Goal: Ask a question: Seek information or help from site administrators or community

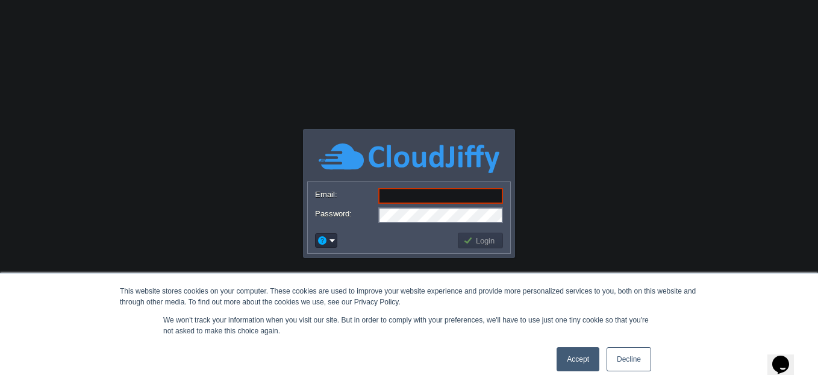
click at [579, 359] on link "Accept" at bounding box center [577, 359] width 43 height 24
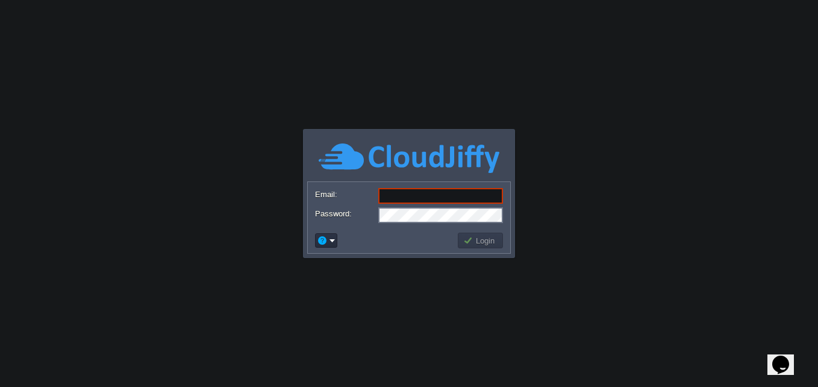
click at [484, 190] on input "Email:" at bounding box center [440, 196] width 125 height 16
type input "[EMAIL_ADDRESS][PERSON_NAME][DOMAIN_NAME]"
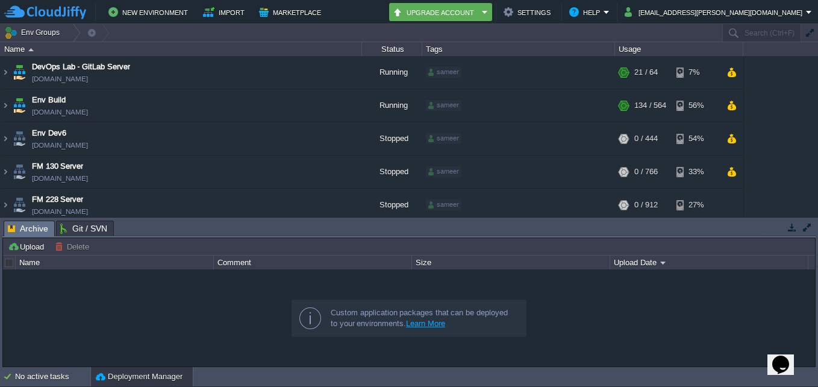
scroll to position [140, 0]
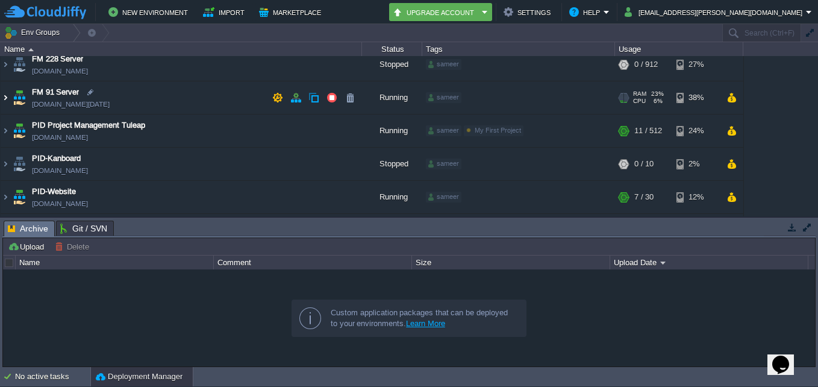
click at [5, 97] on img at bounding box center [6, 97] width 10 height 33
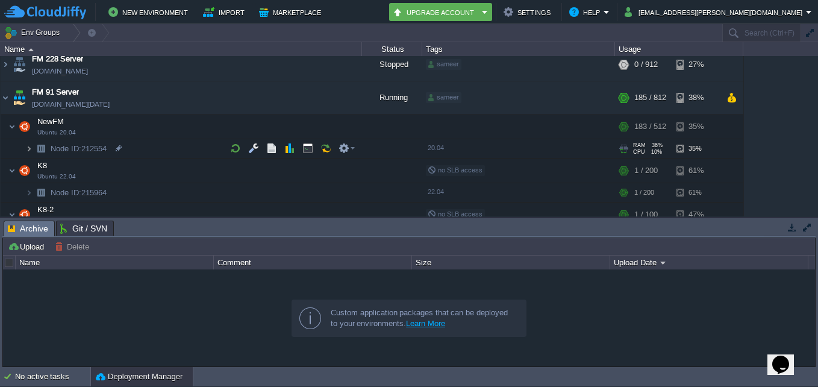
click at [28, 146] on img at bounding box center [28, 148] width 7 height 19
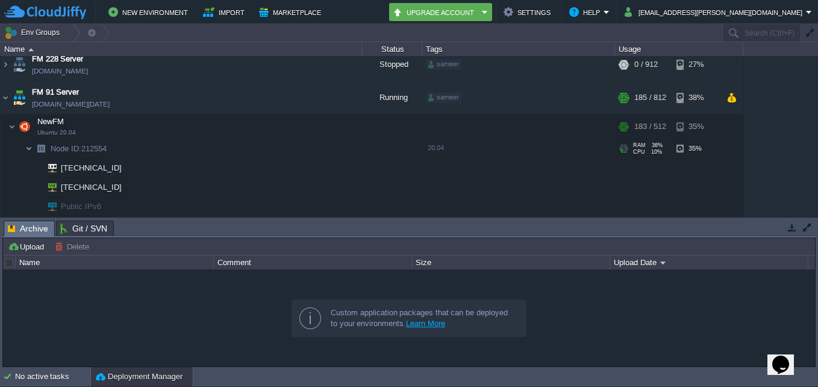
click at [28, 146] on img at bounding box center [28, 148] width 7 height 19
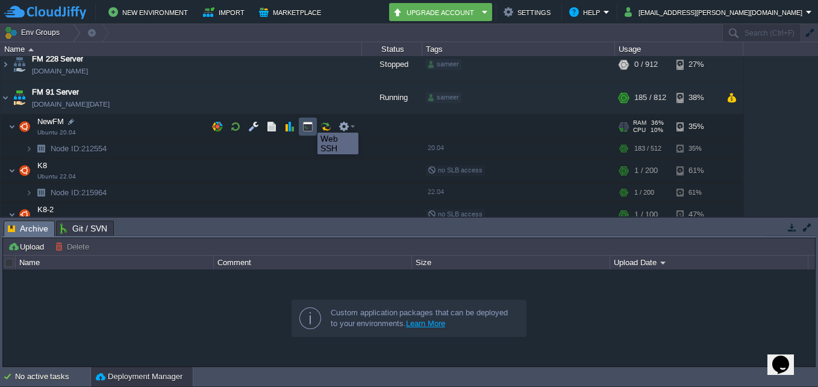
click at [308, 122] on button "button" at bounding box center [307, 126] width 11 height 11
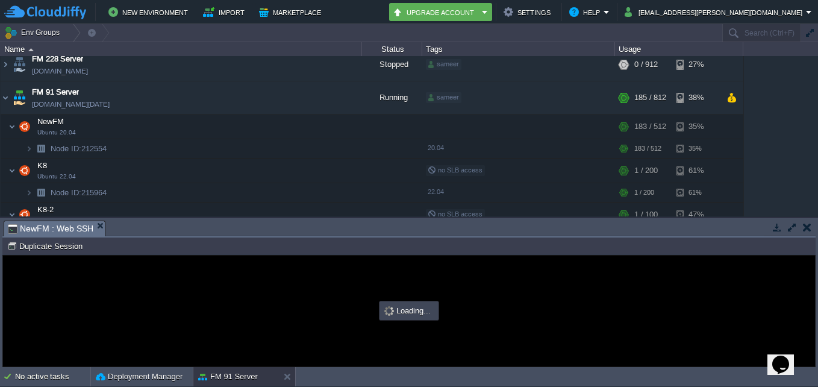
click at [793, 228] on button "button" at bounding box center [792, 227] width 11 height 11
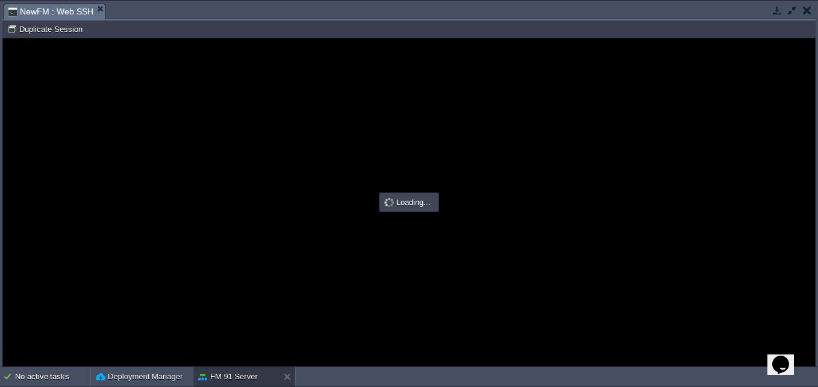
scroll to position [0, 0]
type input "#000000"
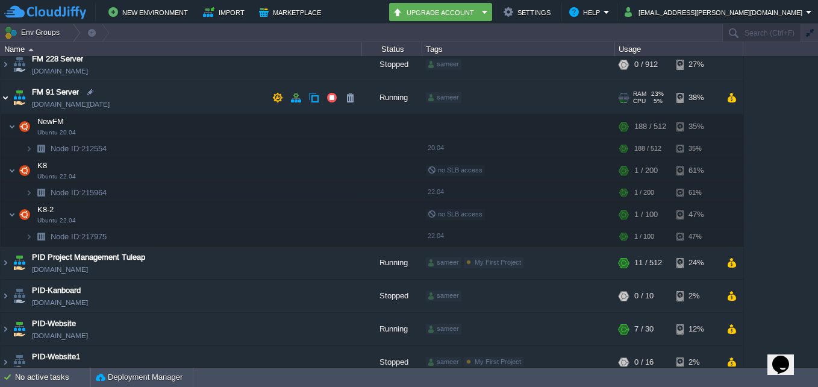
click at [1, 93] on img at bounding box center [6, 97] width 10 height 33
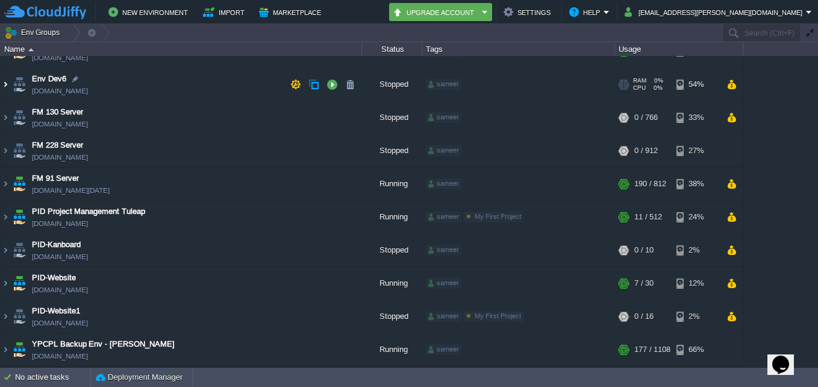
scroll to position [54, 0]
click at [1, 179] on img at bounding box center [6, 183] width 10 height 33
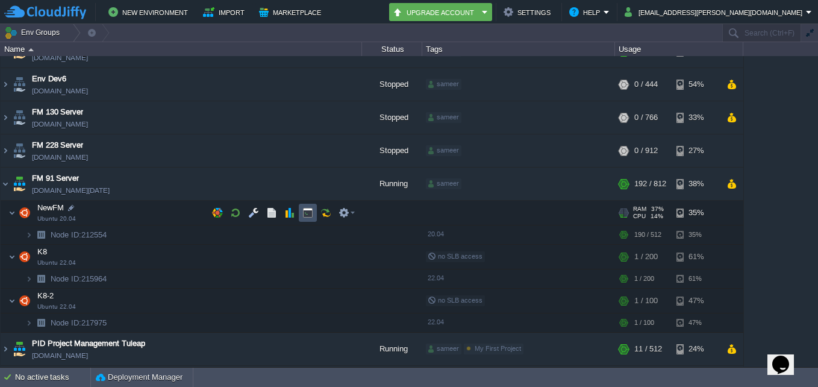
click at [308, 213] on button "button" at bounding box center [307, 212] width 11 height 11
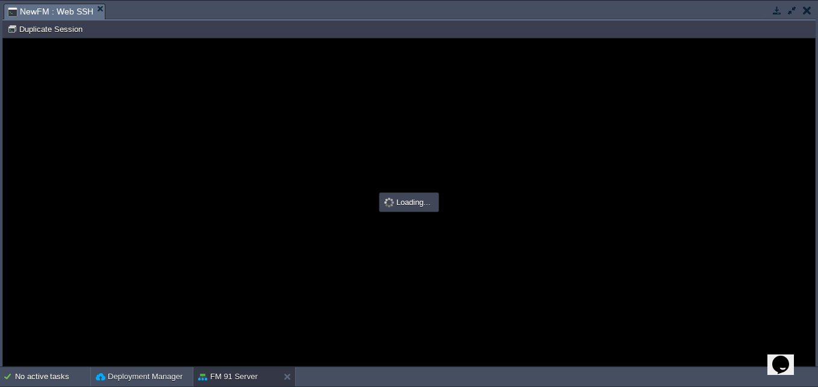
scroll to position [0, 0]
type input "#000000"
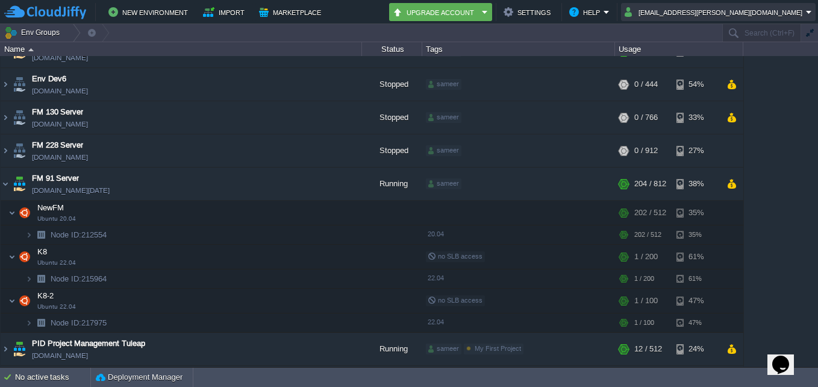
click at [738, 11] on button "[EMAIL_ADDRESS][PERSON_NAME][DOMAIN_NAME]" at bounding box center [715, 12] width 181 height 14
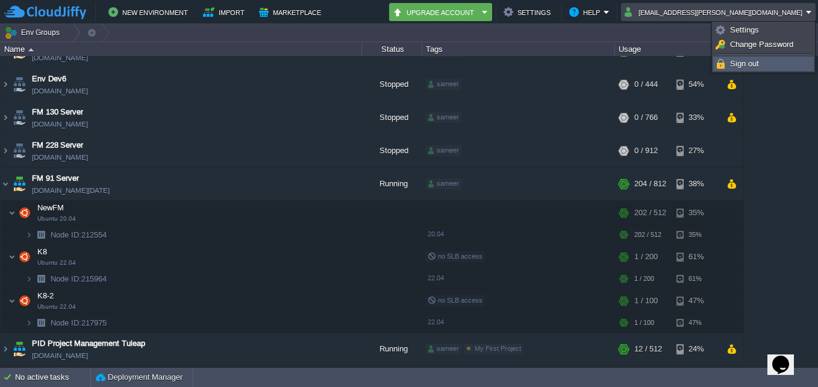
click at [749, 58] on link "Sign out" at bounding box center [763, 63] width 99 height 13
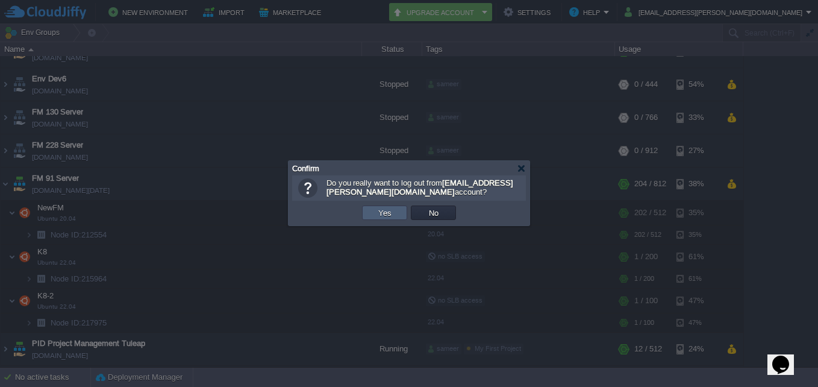
click at [405, 211] on td "Yes" at bounding box center [384, 212] width 45 height 14
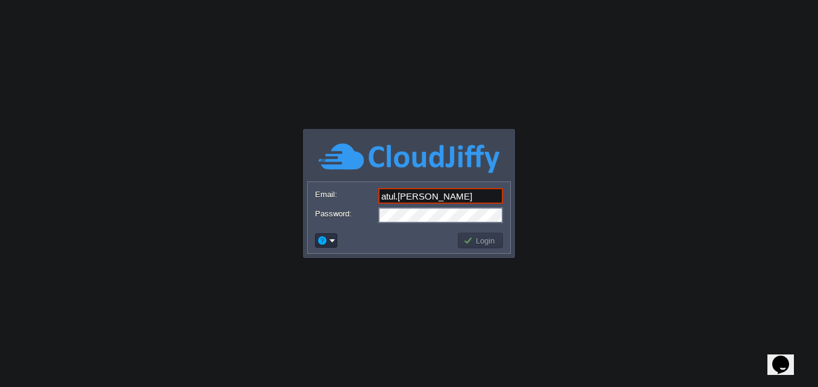
type input "[EMAIL_ADDRESS][PERSON_NAME][DOMAIN_NAME]"
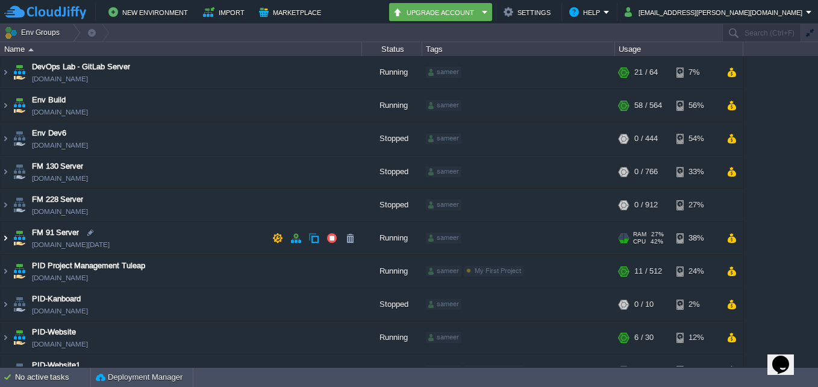
click at [5, 237] on img at bounding box center [6, 238] width 10 height 33
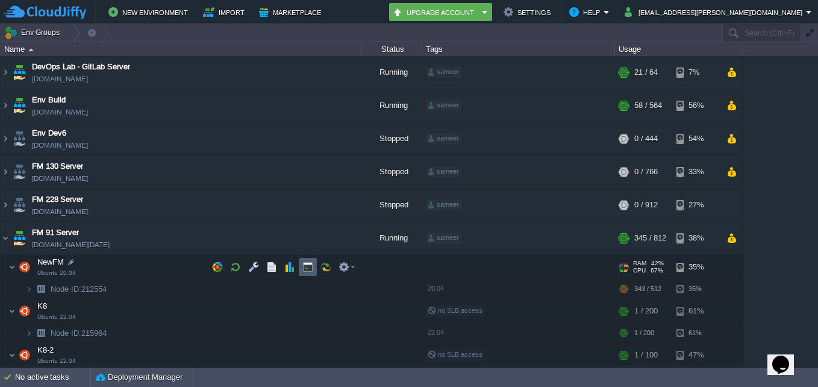
click at [304, 260] on td at bounding box center [308, 267] width 18 height 18
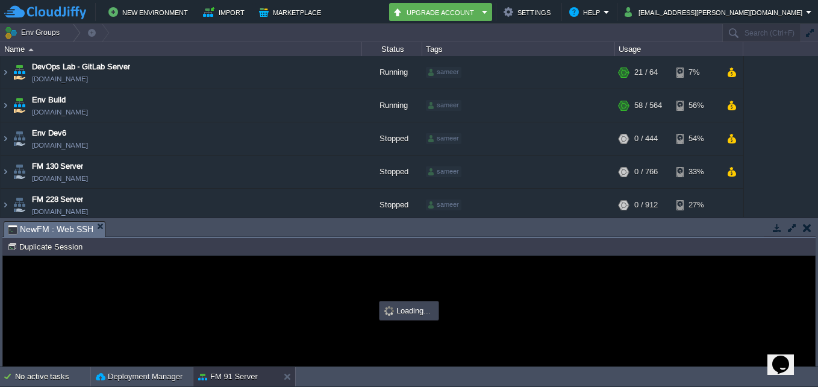
click at [796, 224] on button "button" at bounding box center [792, 227] width 11 height 11
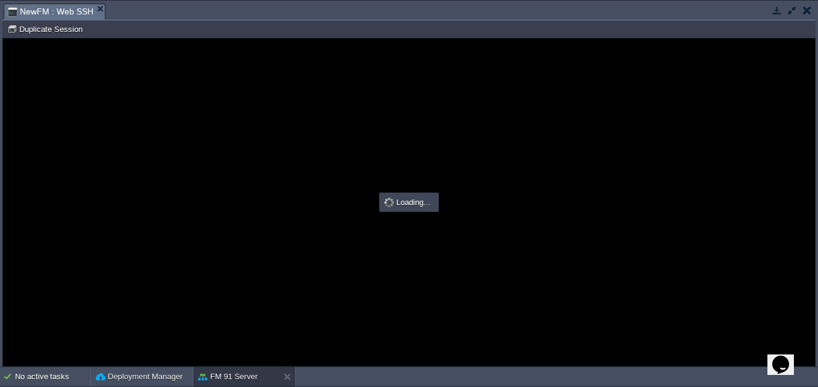
type input "#000000"
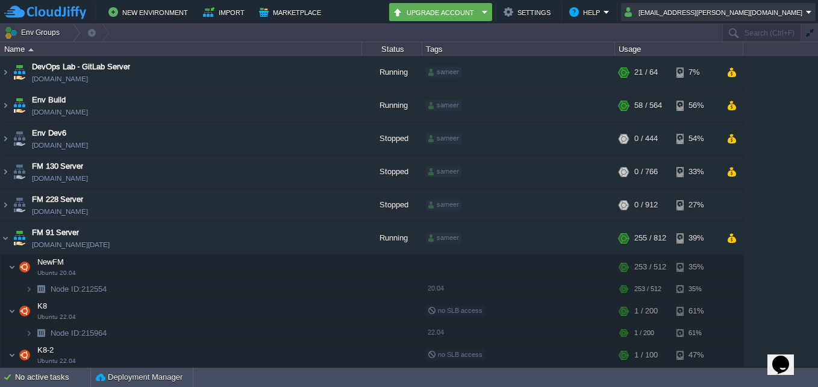
click at [778, 14] on button "[EMAIL_ADDRESS][PERSON_NAME][DOMAIN_NAME]" at bounding box center [715, 12] width 181 height 14
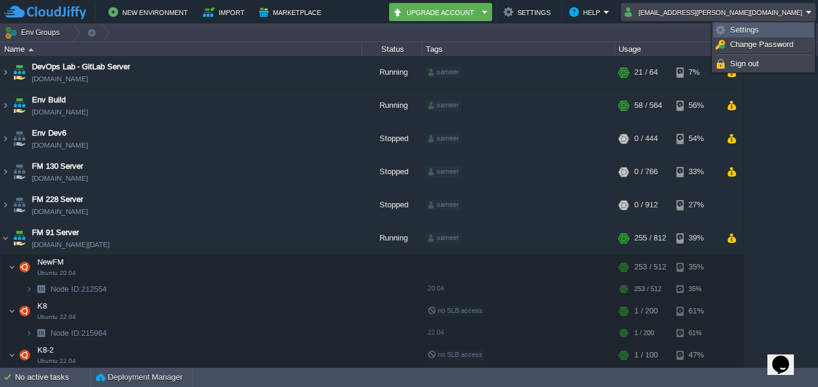
click at [743, 31] on span "Settings" at bounding box center [744, 29] width 29 height 9
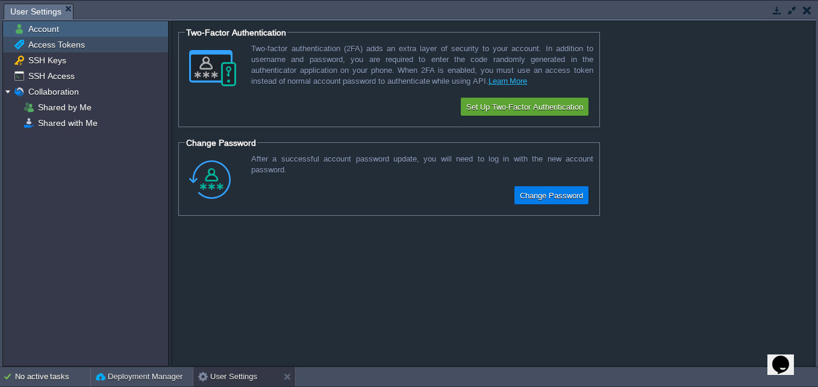
click at [102, 51] on div "Access Tokens" at bounding box center [85, 45] width 165 height 16
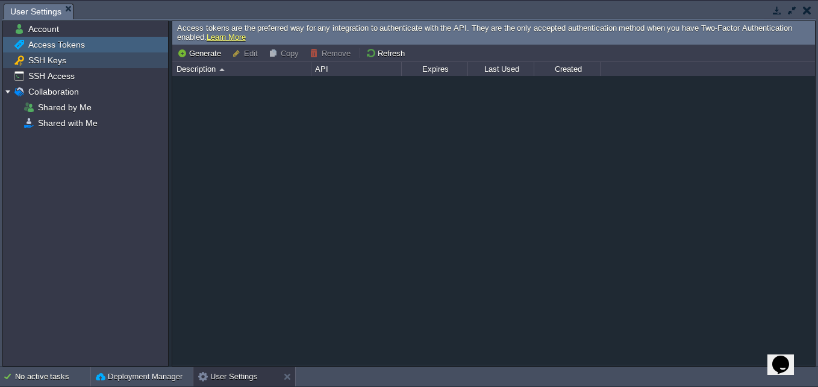
click at [86, 65] on div "SSH Keys" at bounding box center [85, 60] width 165 height 16
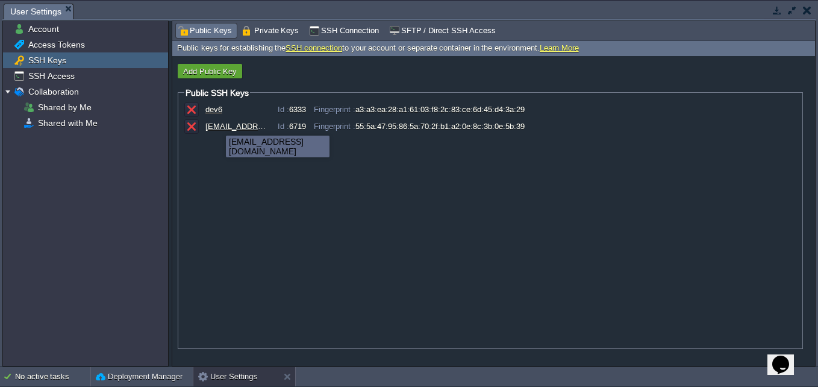
click at [219, 126] on div "[EMAIL_ADDRESS][DOMAIN_NAME]" at bounding box center [235, 126] width 60 height 9
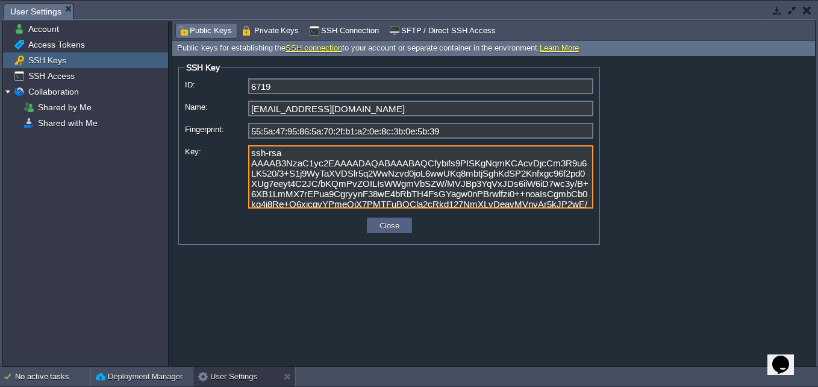
click at [413, 186] on textarea "ssh-rsa AAAAB3NzaC1yc2EAAAADAQABAAABAQCfybifs9PISKgNqmKCAcvDjcCm3R9u6LK520/3+S1…" at bounding box center [420, 176] width 345 height 63
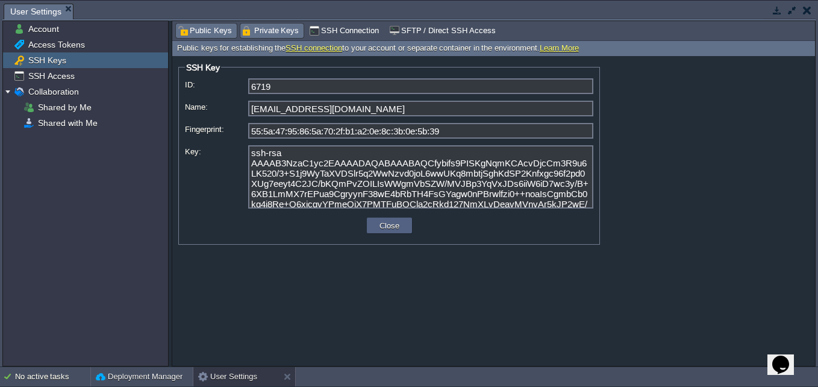
click at [268, 37] on span "Private Keys" at bounding box center [270, 30] width 57 height 13
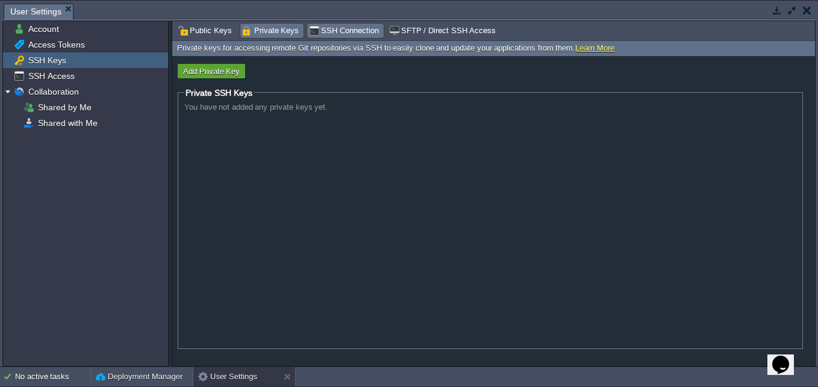
click at [329, 28] on span "SSH Connection" at bounding box center [344, 30] width 70 height 13
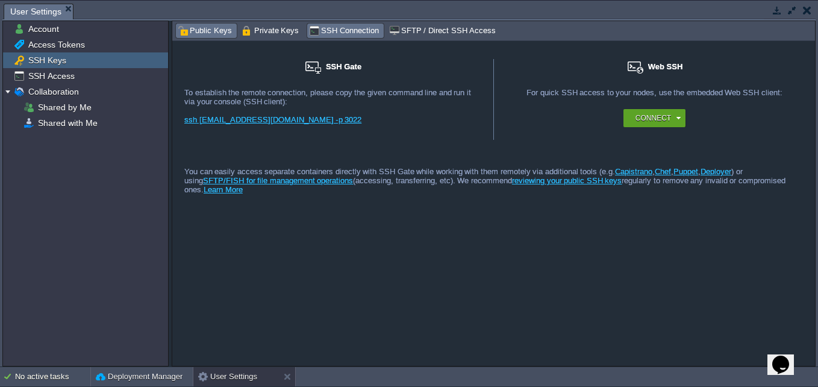
click at [210, 28] on span "Public Keys" at bounding box center [205, 30] width 54 height 13
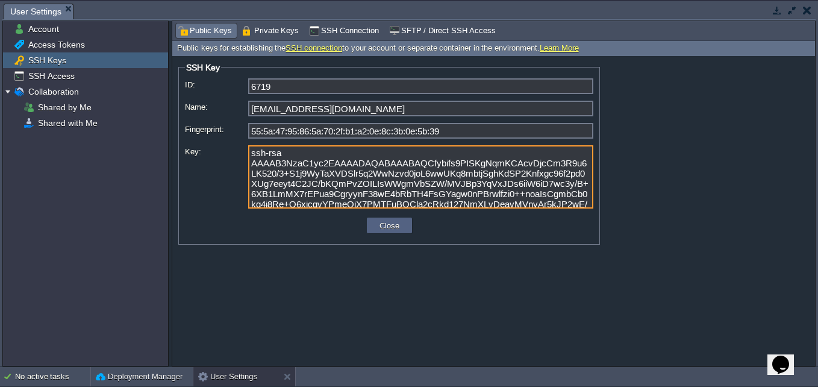
click at [296, 166] on textarea "ssh-rsa AAAAB3NzaC1yc2EAAAADAQABAAABAQCfybifs9PISKgNqmKCAcvDjcCm3R9u6LK520/3+S1…" at bounding box center [420, 176] width 345 height 63
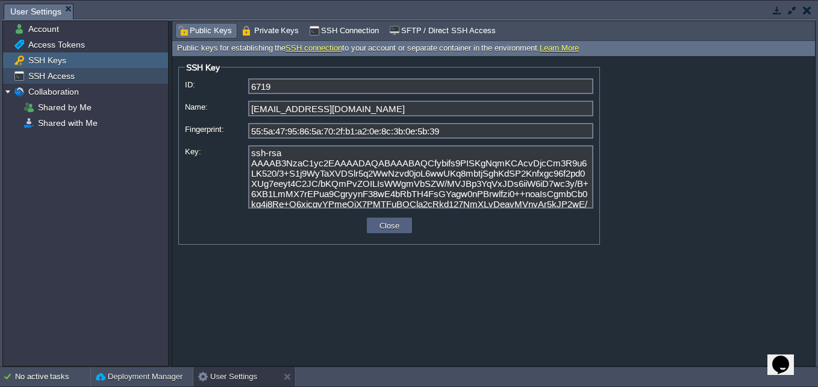
click at [74, 80] on div "SSH Access" at bounding box center [85, 76] width 165 height 16
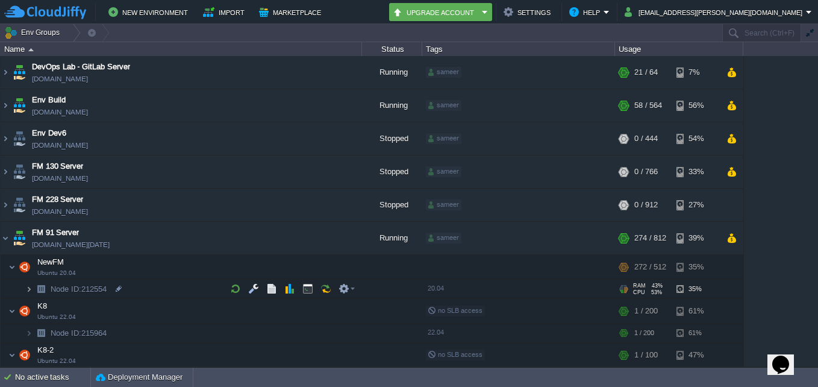
click at [31, 288] on img at bounding box center [28, 288] width 7 height 19
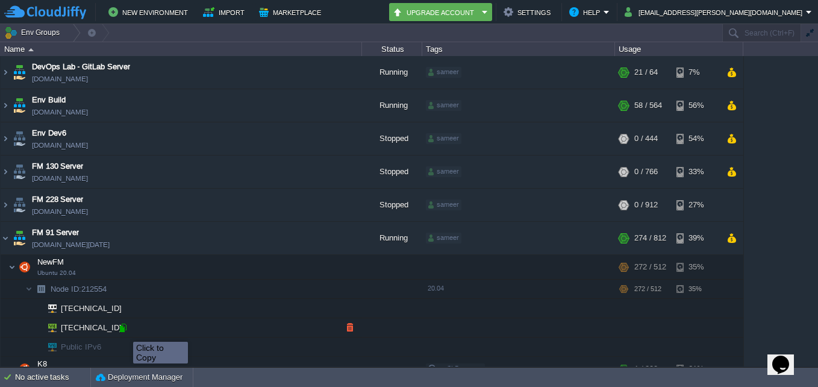
click at [124, 331] on div at bounding box center [122, 327] width 11 height 11
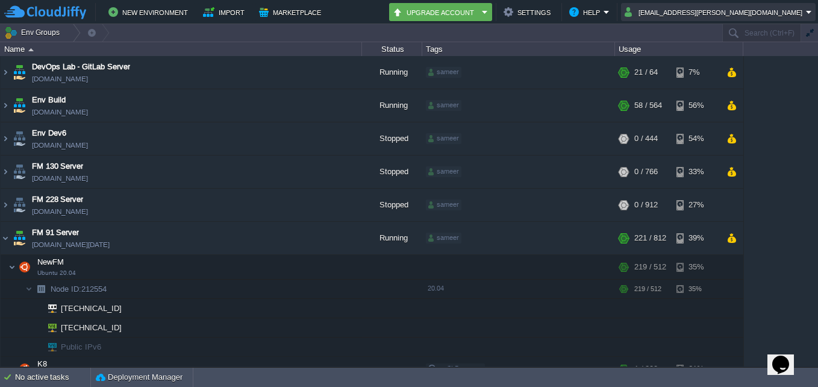
click at [741, 7] on button "[EMAIL_ADDRESS][PERSON_NAME][DOMAIN_NAME]" at bounding box center [715, 12] width 181 height 14
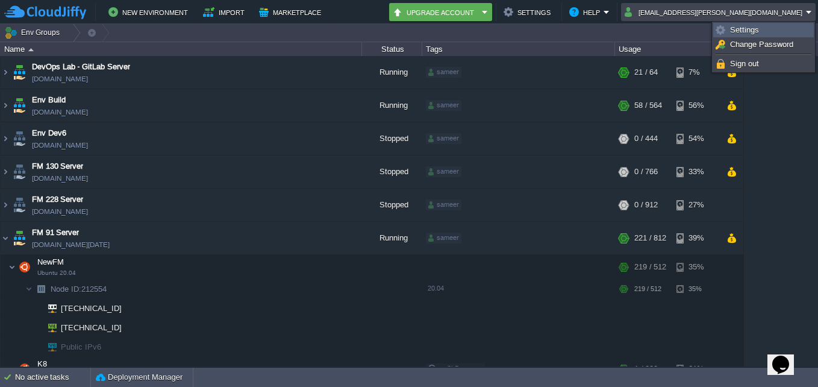
click at [746, 31] on span "Settings" at bounding box center [744, 29] width 29 height 9
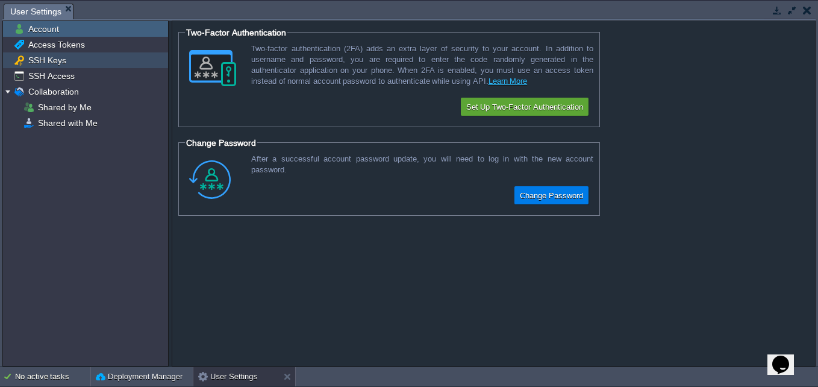
click at [104, 56] on div "SSH Keys" at bounding box center [85, 60] width 165 height 16
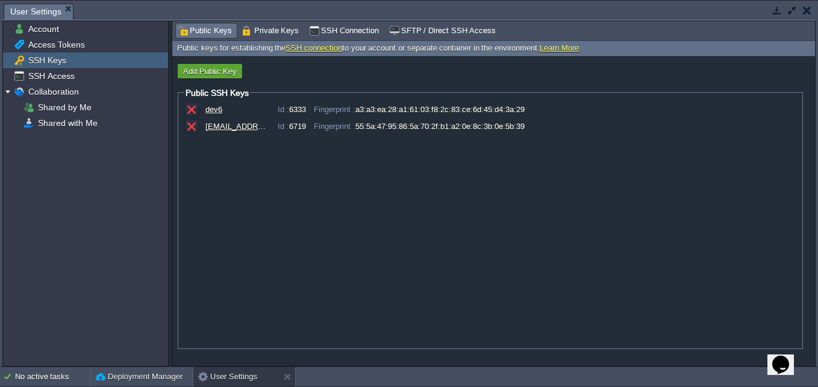
click at [223, 129] on div "[EMAIL_ADDRESS][DOMAIN_NAME]" at bounding box center [235, 126] width 60 height 9
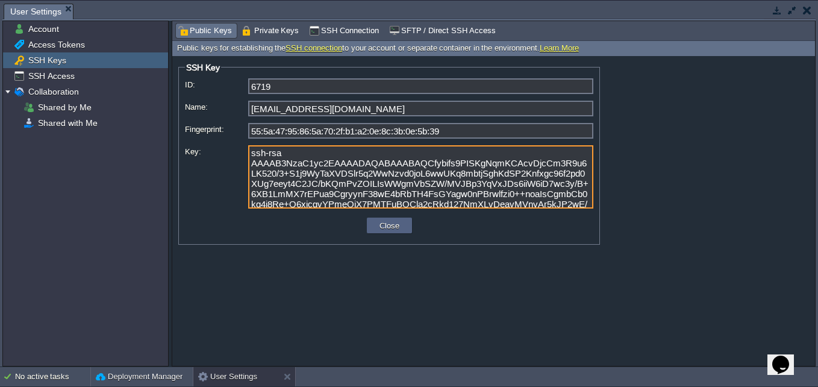
click at [279, 159] on textarea "ssh-rsa AAAAB3NzaC1yc2EAAAADAQABAAABAQCfybifs9PISKgNqmKCAcvDjcCm3R9u6LK520/3+S1…" at bounding box center [420, 176] width 345 height 63
click at [803, 10] on button "button" at bounding box center [807, 10] width 8 height 11
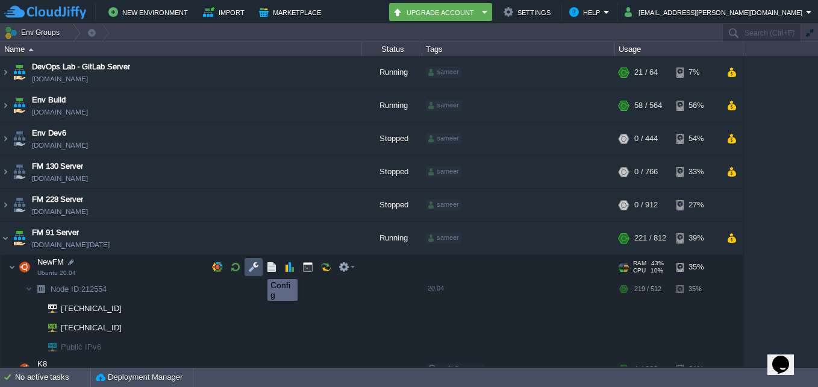
click at [251, 270] on button "button" at bounding box center [253, 266] width 11 height 11
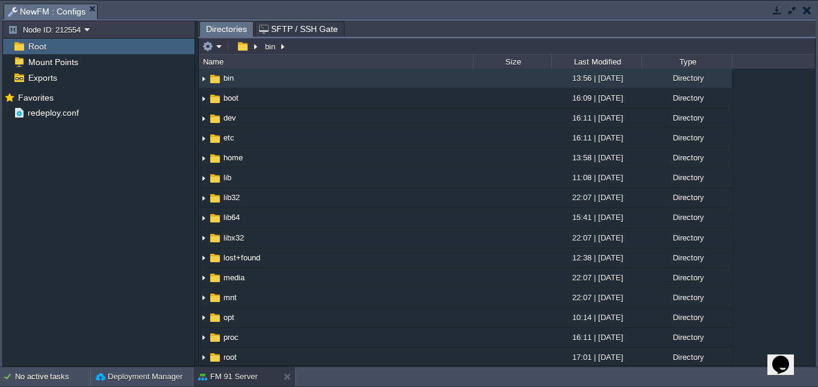
click at [807, 6] on button "button" at bounding box center [807, 10] width 8 height 11
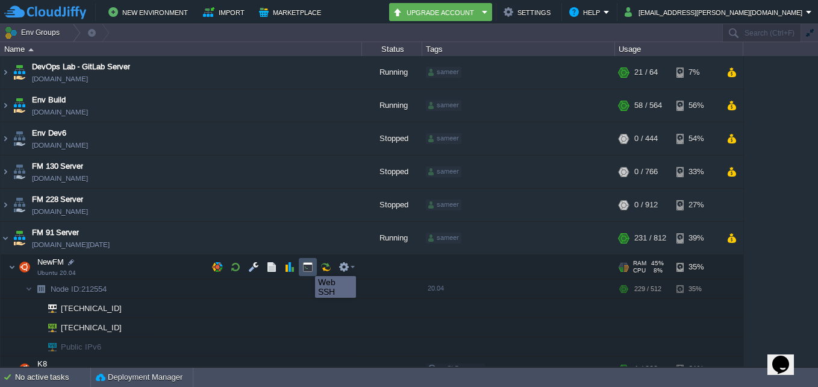
click at [306, 265] on button "button" at bounding box center [307, 266] width 11 height 11
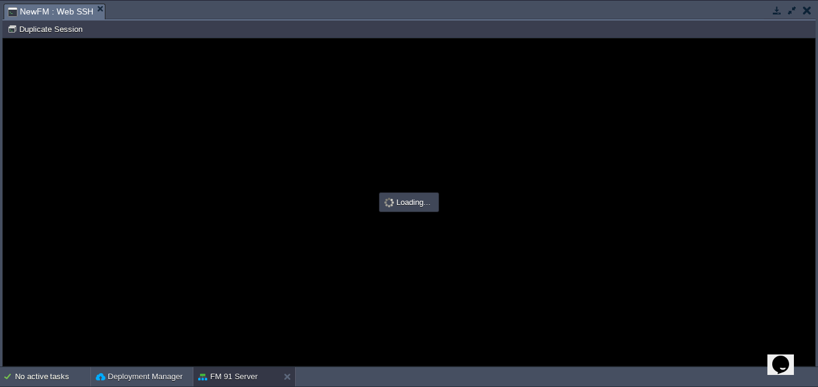
type input "#000000"
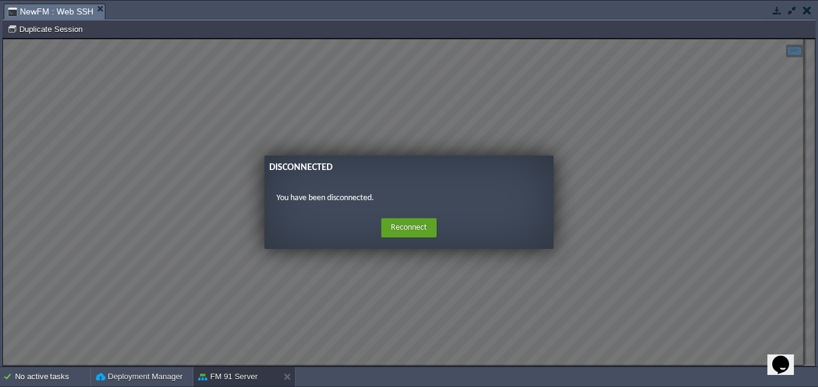
click at [811, 8] on button "button" at bounding box center [807, 10] width 8 height 11
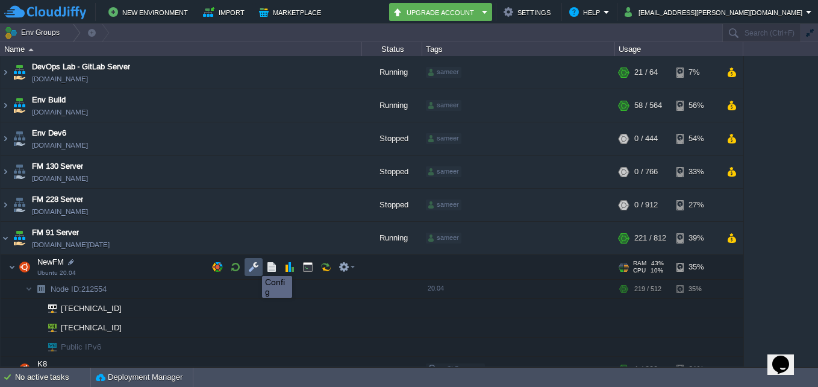
click at [253, 265] on button "button" at bounding box center [253, 266] width 11 height 11
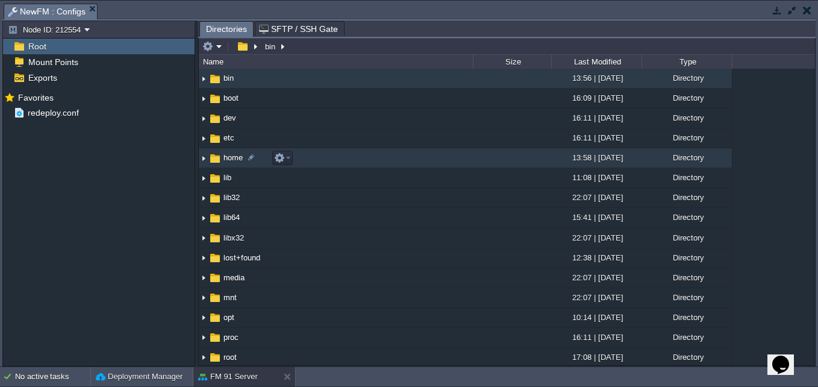
click at [202, 158] on img at bounding box center [204, 158] width 10 height 19
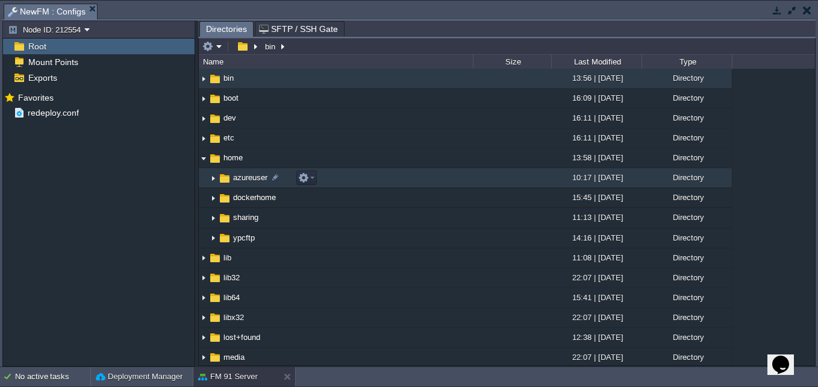
click at [212, 180] on img at bounding box center [213, 178] width 10 height 19
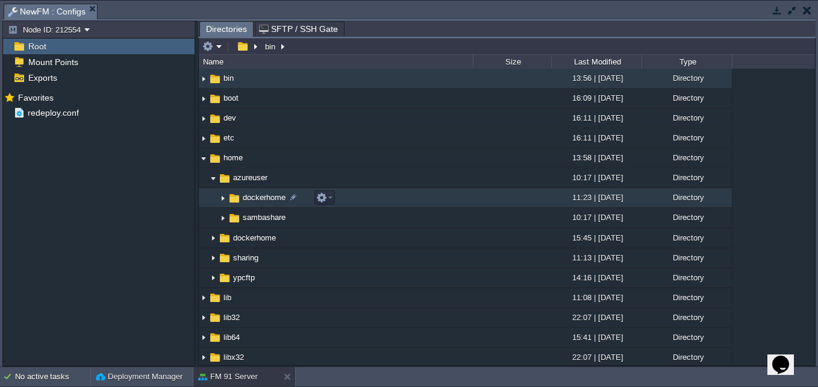
click at [220, 198] on img at bounding box center [223, 198] width 10 height 19
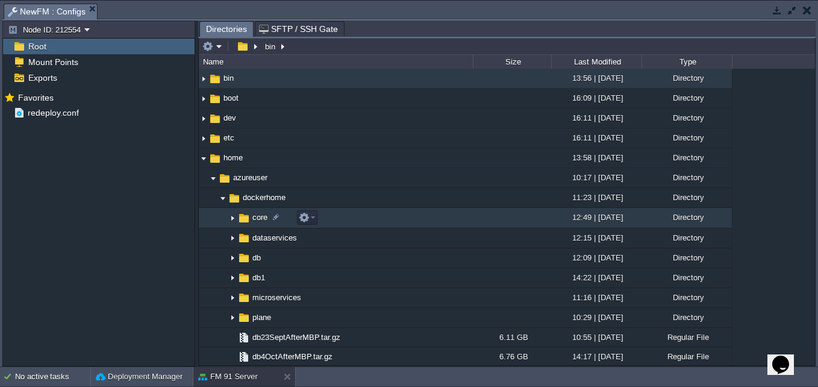
click at [230, 217] on img at bounding box center [233, 218] width 10 height 19
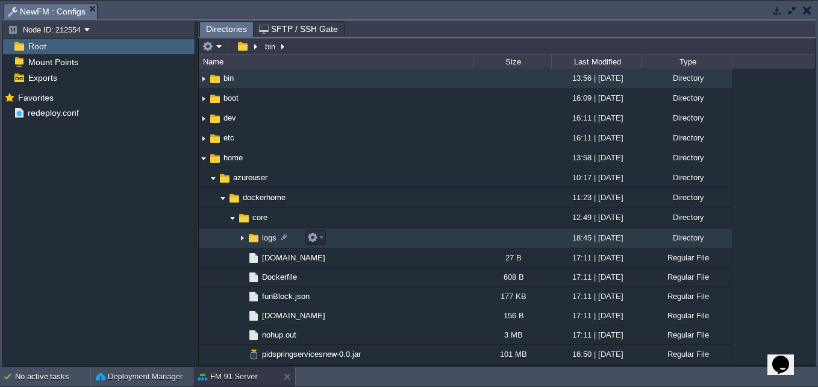
click at [240, 234] on img at bounding box center [242, 238] width 10 height 19
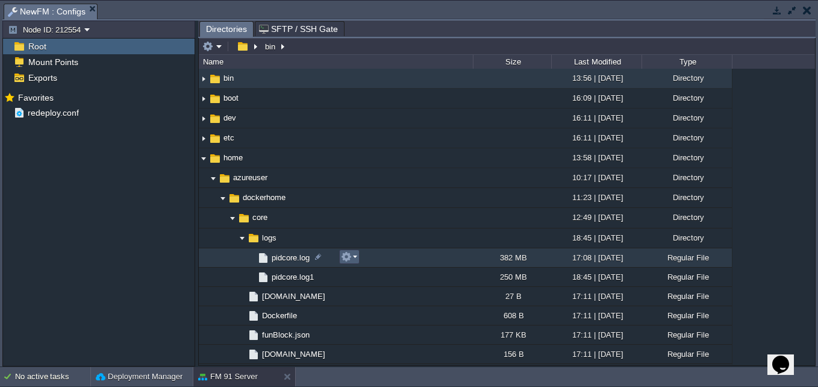
click at [353, 259] on em at bounding box center [349, 256] width 16 height 11
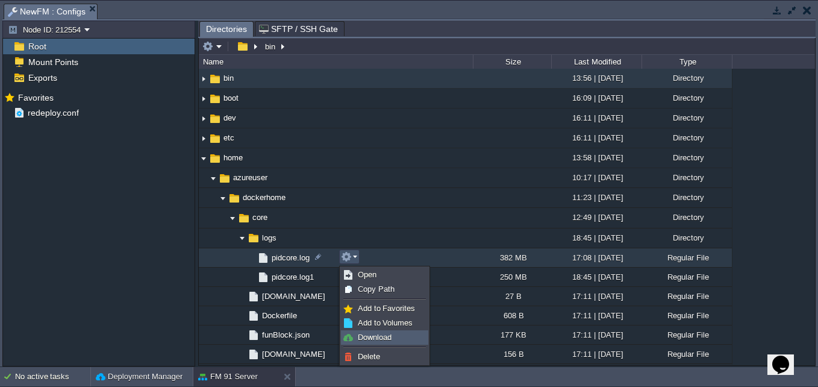
click at [382, 332] on span "Download" at bounding box center [375, 336] width 34 height 9
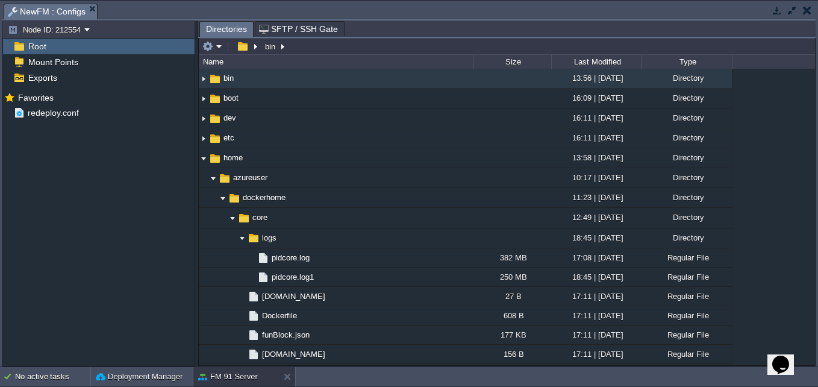
click at [804, 11] on button "button" at bounding box center [807, 10] width 8 height 11
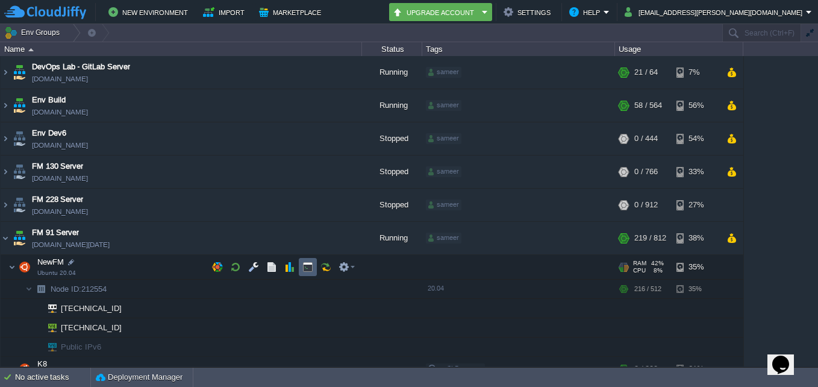
click at [307, 266] on button "button" at bounding box center [307, 266] width 11 height 11
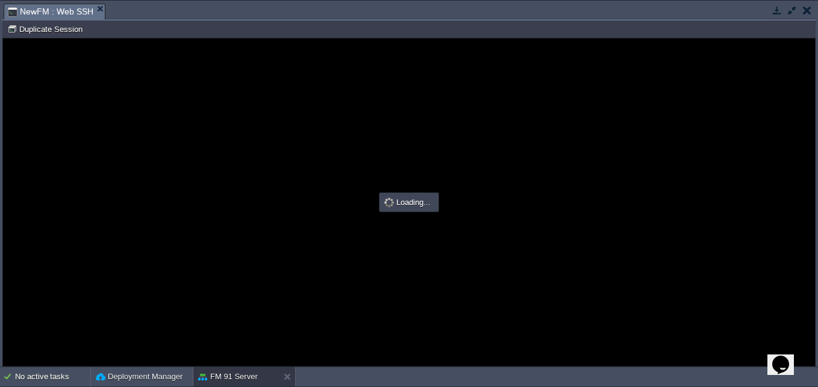
type input "#000000"
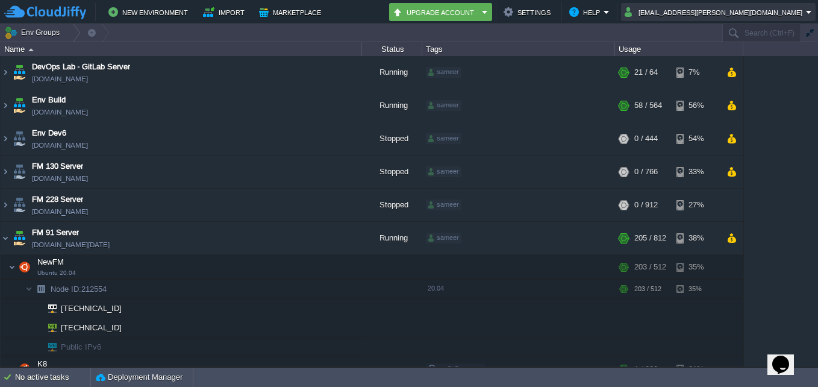
click at [722, 11] on button "[EMAIL_ADDRESS][PERSON_NAME][DOMAIN_NAME]" at bounding box center [715, 12] width 181 height 14
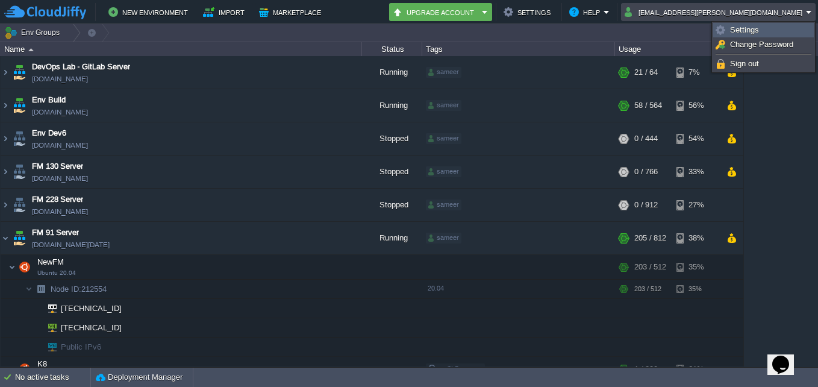
click at [737, 27] on span "Settings" at bounding box center [744, 29] width 29 height 9
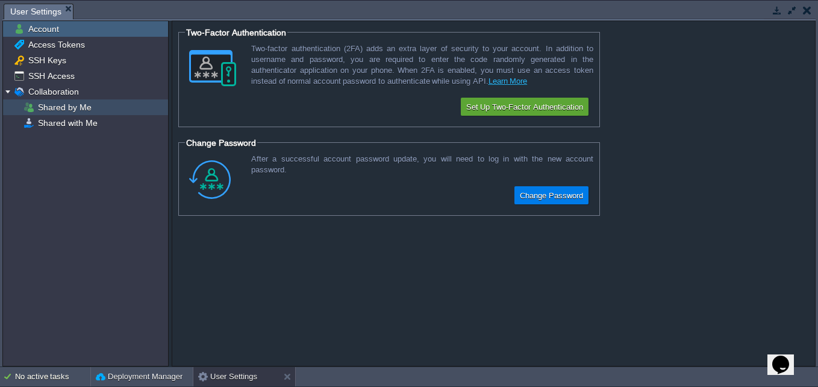
click at [115, 113] on div "Shared by Me" at bounding box center [85, 107] width 165 height 16
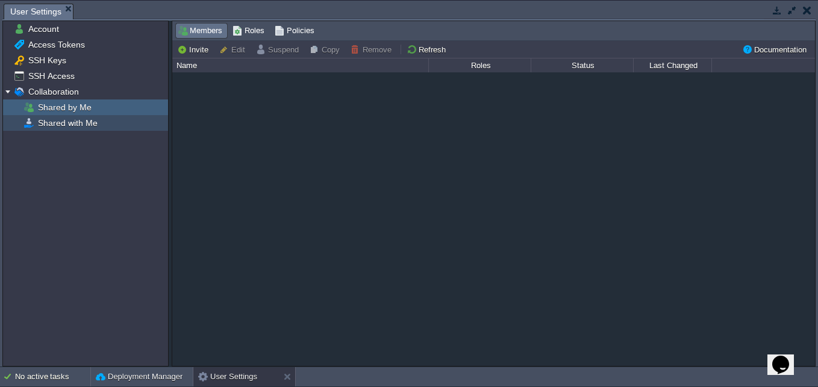
click at [114, 119] on div "Shared with Me" at bounding box center [85, 123] width 165 height 16
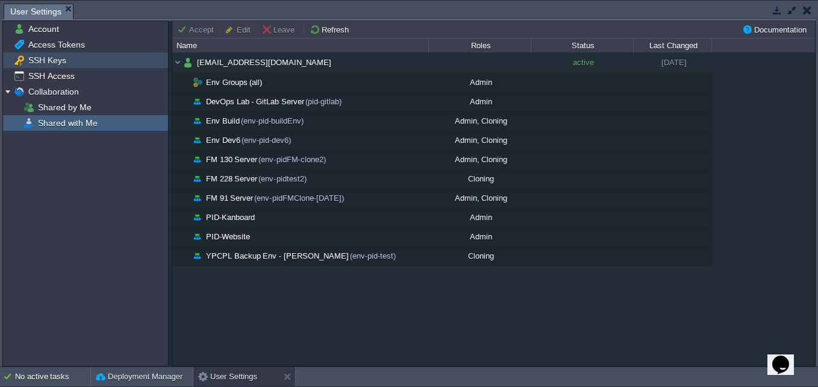
click at [98, 65] on div "SSH Keys" at bounding box center [85, 60] width 165 height 16
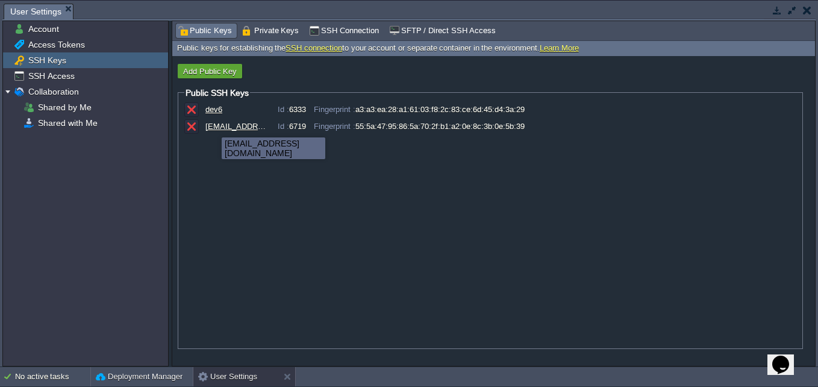
click at [213, 126] on div "[EMAIL_ADDRESS][DOMAIN_NAME]" at bounding box center [235, 126] width 60 height 9
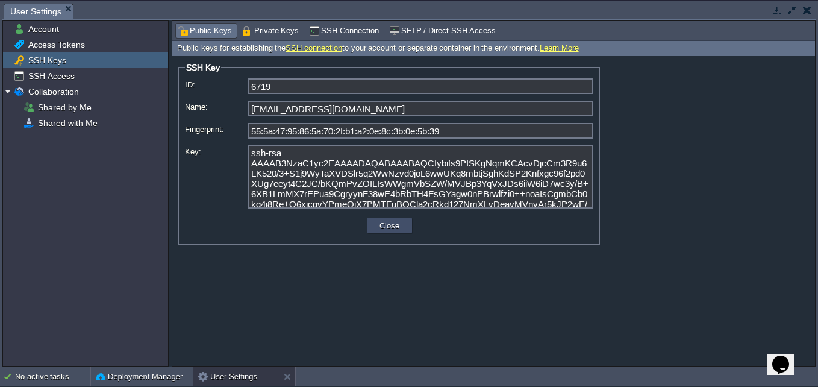
click at [399, 226] on button "Close" at bounding box center [389, 225] width 27 height 11
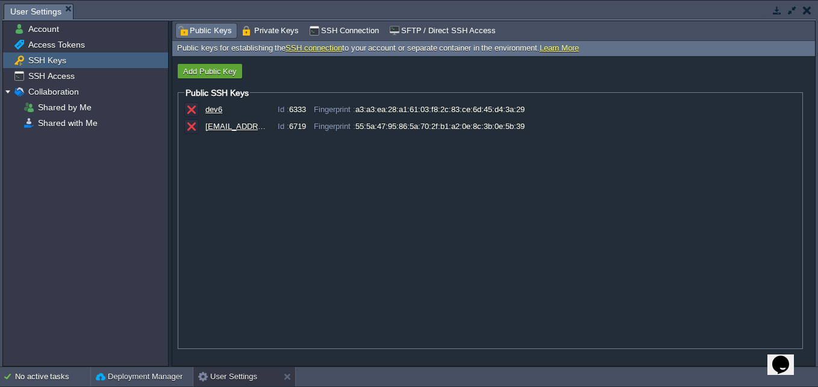
click at [314, 48] on link "SSH connection" at bounding box center [313, 47] width 57 height 9
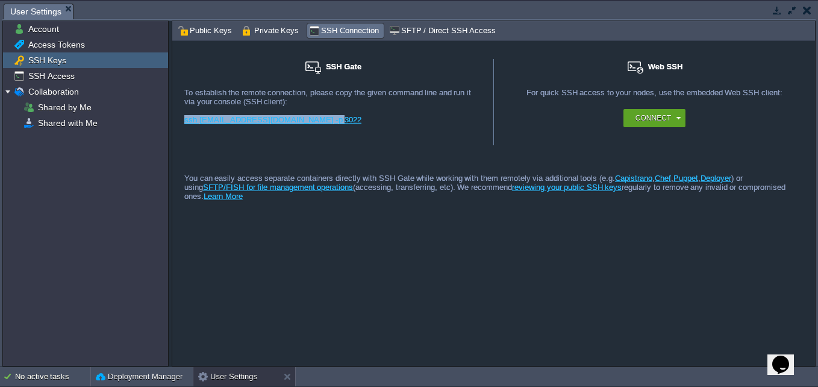
drag, startPoint x: 323, startPoint y: 120, endPoint x: 173, endPoint y: 125, distance: 150.0
click at [173, 125] on div "SSH Gate For remote connection you require SSH public key to be added to the ac…" at bounding box center [333, 102] width 322 height 86
copy link "ssh [EMAIL_ADDRESS][DOMAIN_NAME] -p 3022"
click at [223, 32] on span "Public Keys" at bounding box center [205, 30] width 54 height 13
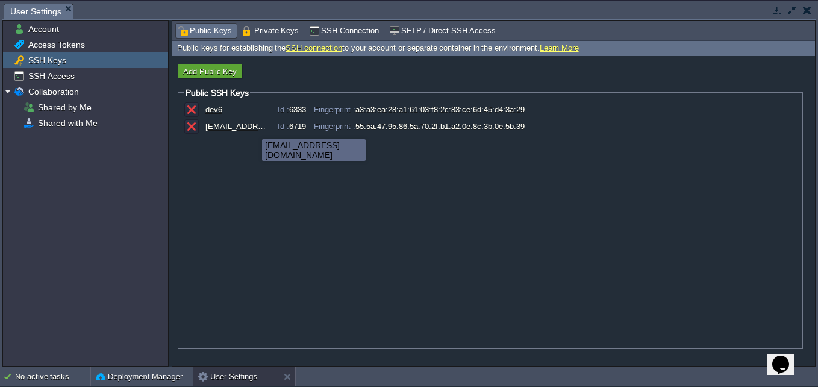
click at [253, 128] on div "[EMAIL_ADDRESS][DOMAIN_NAME]" at bounding box center [235, 126] width 60 height 9
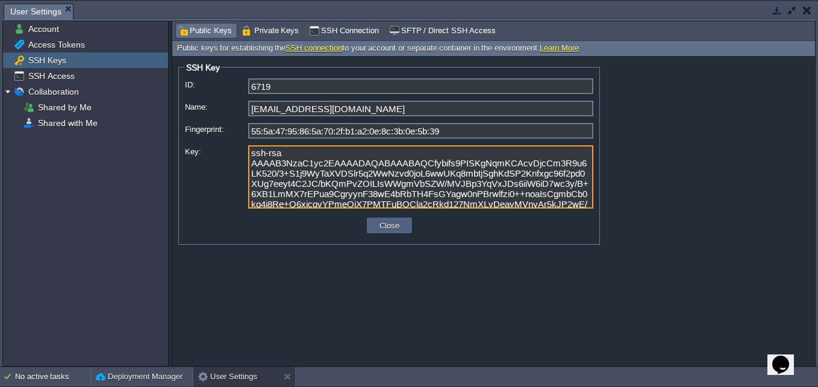
click at [280, 184] on textarea "ssh-rsa AAAAB3NzaC1yc2EAAAADAQABAAABAQCfybifs9PISKgNqmKCAcvDjcCm3R9u6LK520/3+S1…" at bounding box center [420, 176] width 345 height 63
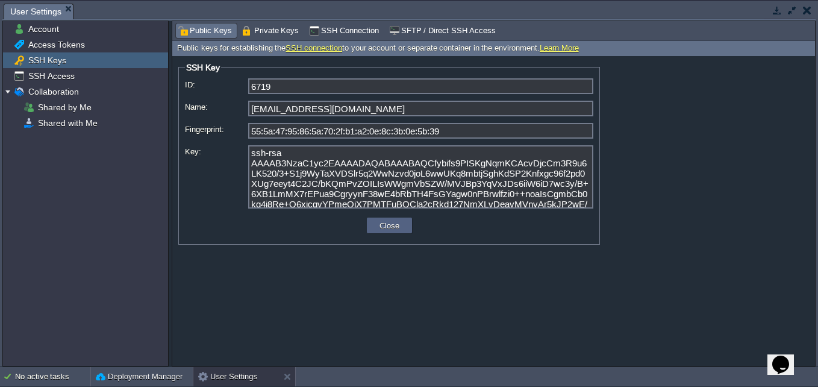
click at [299, 267] on form "SSH Key ID: 6719 Name: [PERSON_NAME][EMAIL_ADDRESS][DOMAIN_NAME] Fingerprint: 5…" at bounding box center [493, 211] width 643 height 310
click at [788, 355] on icon "Chat widget" at bounding box center [780, 364] width 17 height 18
type input "Atul"
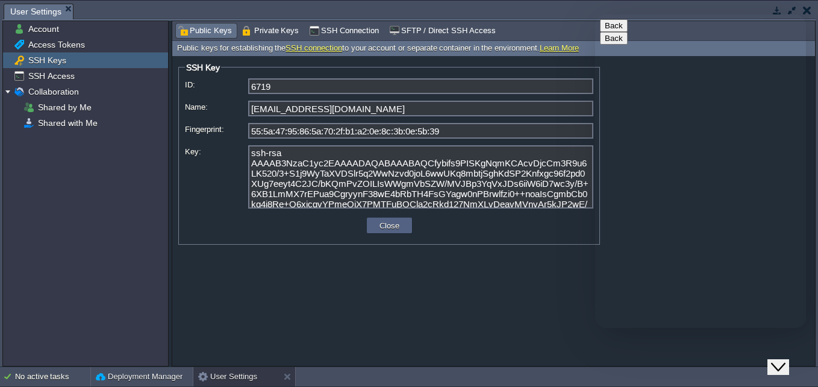
type input "[EMAIL_ADDRESS][PERSON_NAME][DOMAIN_NAME]"
type input "919822797583"
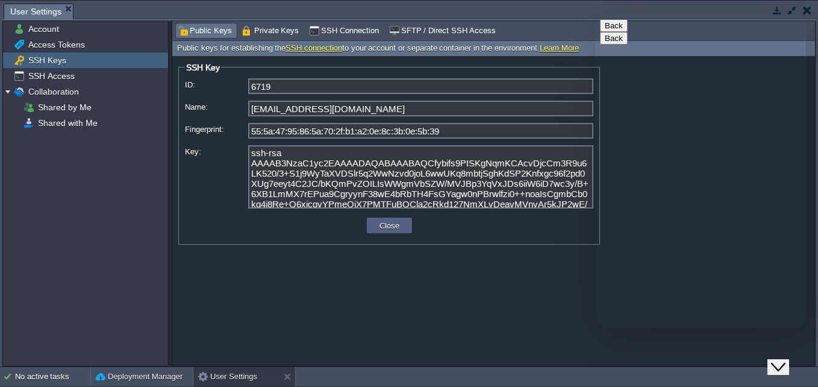
click at [481, 115] on input "[EMAIL_ADDRESS][DOMAIN_NAME]" at bounding box center [420, 109] width 345 height 16
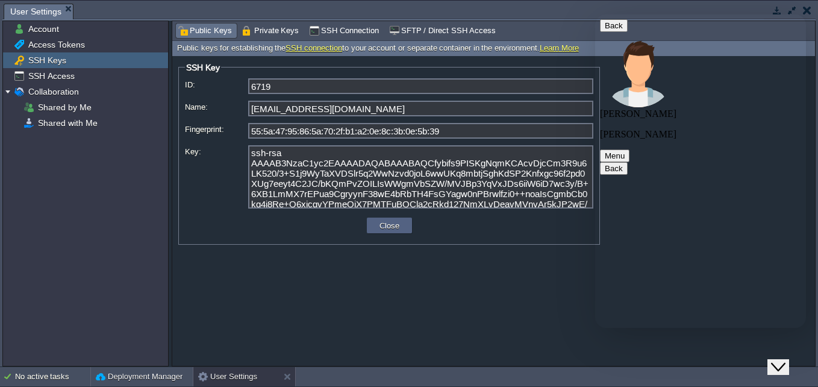
type textarea "how do i download my ras key ?"
type textarea "for [EMAIL_ADDRESS][DOMAIN_NAME]"
type textarea "9822797583"
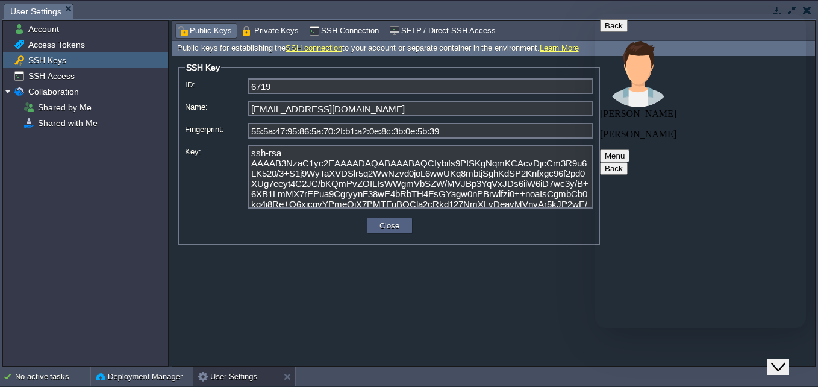
scroll to position [192, 0]
click at [65, 41] on span "Access Tokens" at bounding box center [56, 44] width 61 height 11
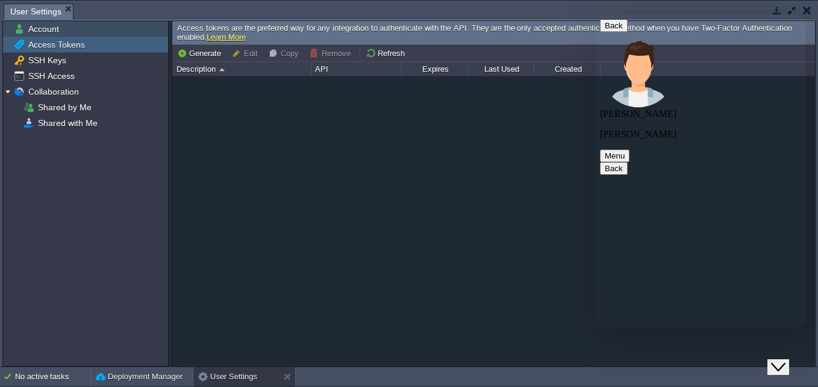
click at [75, 28] on div "Account" at bounding box center [85, 29] width 165 height 16
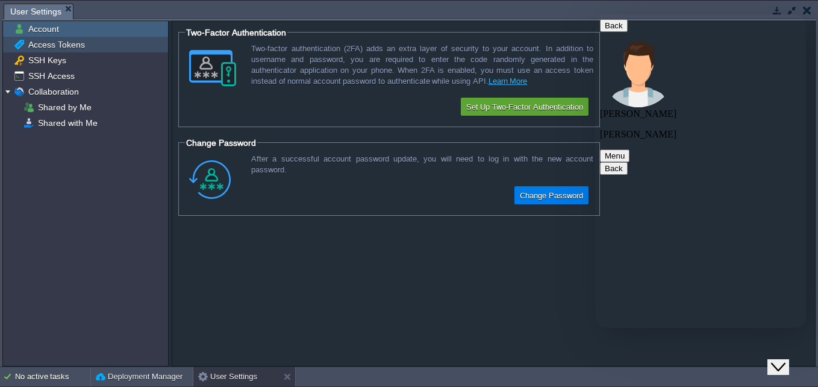
click at [68, 39] on div "Access Tokens" at bounding box center [85, 45] width 165 height 16
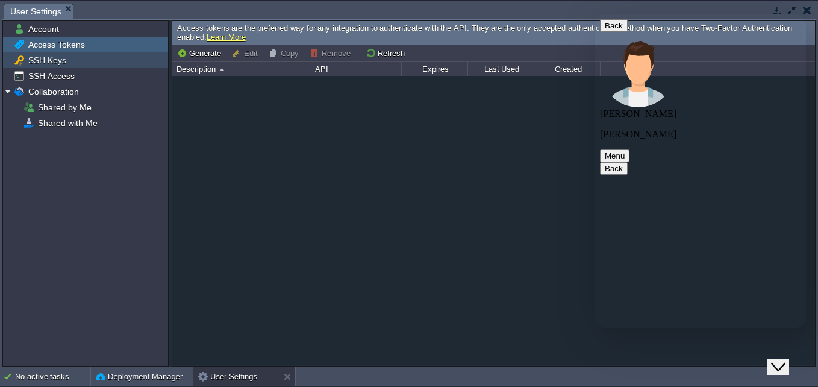
click at [60, 66] on span "SSH Keys" at bounding box center [47, 60] width 42 height 11
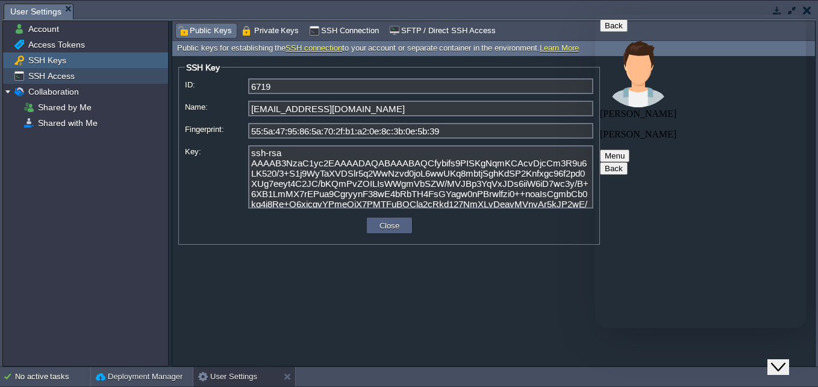
click at [61, 81] on span "SSH Access" at bounding box center [51, 75] width 51 height 11
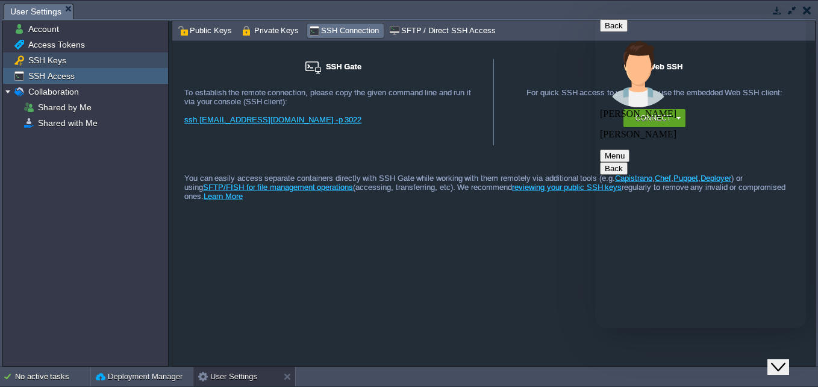
click at [73, 57] on div "SSH Keys" at bounding box center [85, 60] width 165 height 16
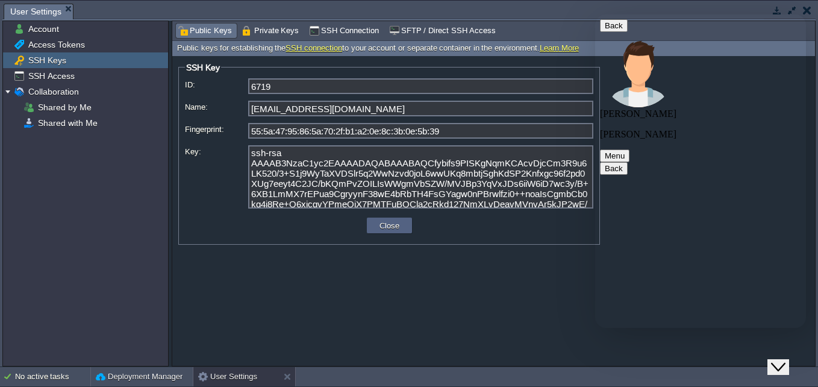
scroll to position [189, 0]
type textarea "ok tnx"
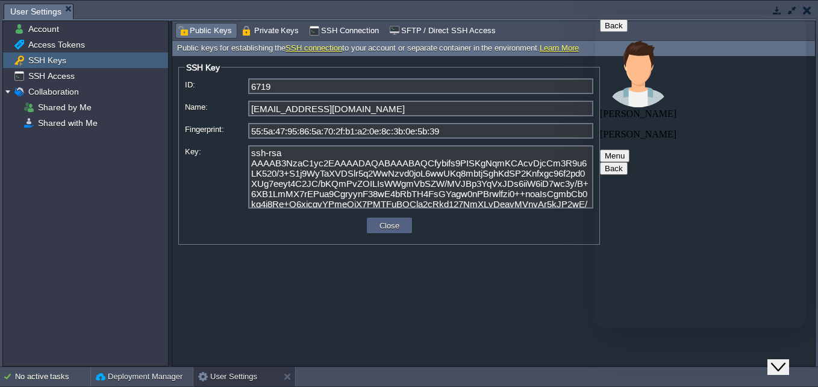
click at [785, 363] on icon "Chat widget" at bounding box center [778, 367] width 14 height 8
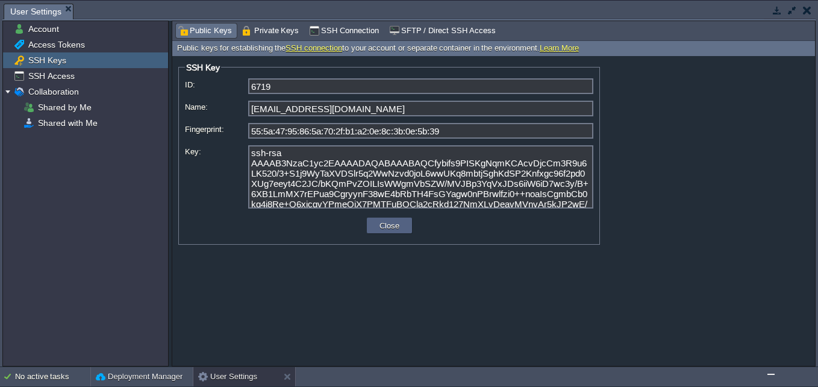
click at [740, 207] on form "SSH Key ID: 6719 Name: [PERSON_NAME][EMAIL_ADDRESS][DOMAIN_NAME] Fingerprint: 5…" at bounding box center [493, 211] width 643 height 310
click at [402, 225] on button "Close" at bounding box center [389, 225] width 27 height 11
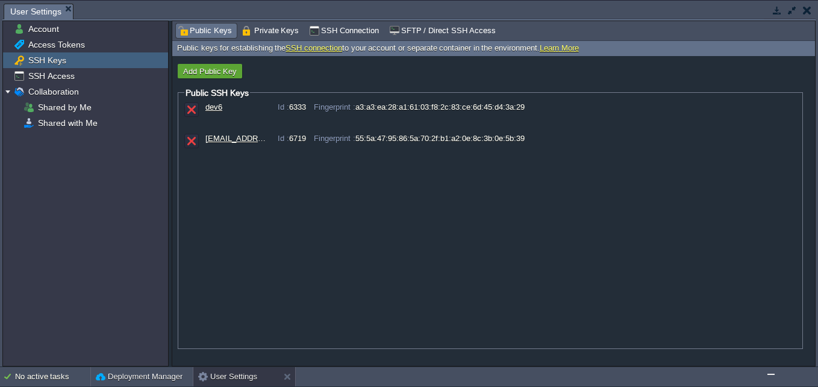
click at [771, 374] on img "Chat widget" at bounding box center [771, 374] width 0 height 0
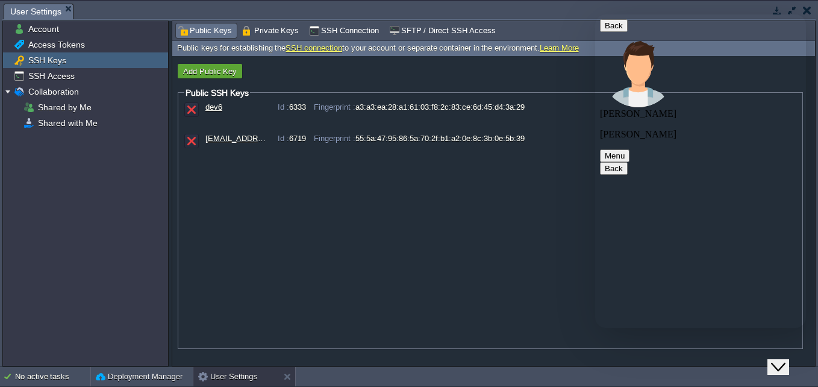
scroll to position [284, 0]
click at [455, 289] on div "dev6 Id : 6333 Fingerprint : a3:a3:ea:28:a1:61:03:f8:2c:83:ce:6d:45:d4:3a:29 [E…" at bounding box center [490, 223] width 612 height 242
click at [594, 316] on div "dev6 Id : 6333 Fingerprint : a3:a3:ea:28:a1:61:03:f8:2c:83:ce:6d:45:d4:3a:29 [E…" at bounding box center [490, 223] width 612 height 242
drag, startPoint x: 646, startPoint y: 248, endPoint x: 749, endPoint y: 284, distance: 109.3
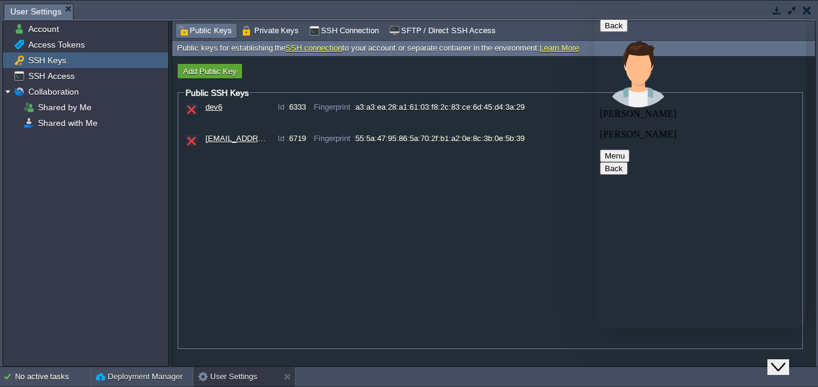
drag, startPoint x: 749, startPoint y: 284, endPoint x: 746, endPoint y: 275, distance: 10.1
drag, startPoint x: 753, startPoint y: 275, endPoint x: 646, endPoint y: 250, distance: 110.6
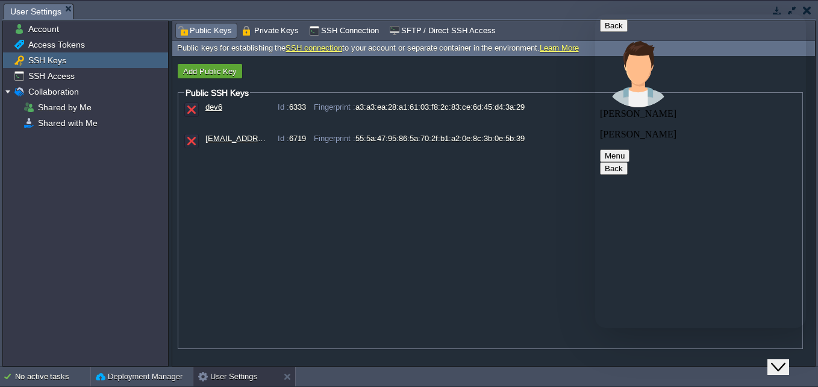
copy span "[URL][DOMAIN_NAME]"
click at [782, 360] on icon "Close Chat This icon closes the chat window." at bounding box center [778, 367] width 14 height 14
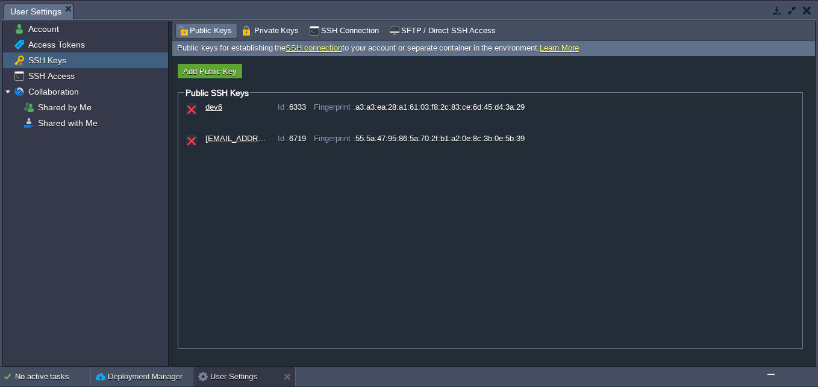
click at [771, 374] on img "Chat widget" at bounding box center [771, 374] width 0 height 0
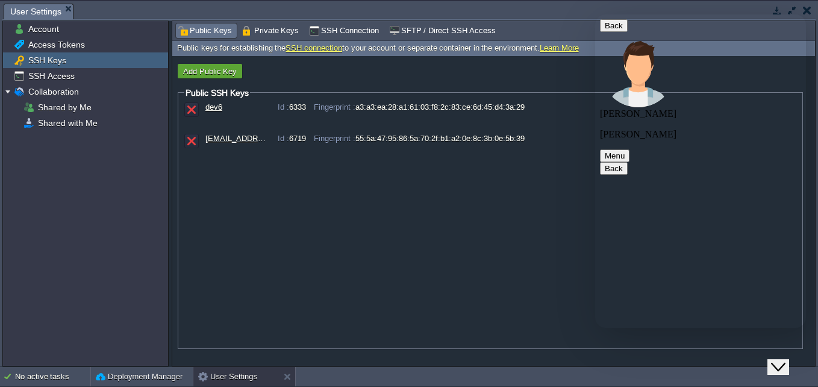
click at [242, 26] on span "Private Keys" at bounding box center [270, 30] width 57 height 13
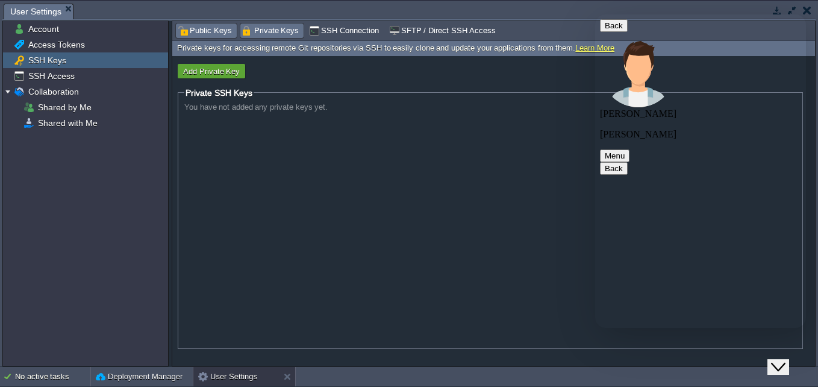
click at [210, 32] on span "Public Keys" at bounding box center [205, 30] width 54 height 13
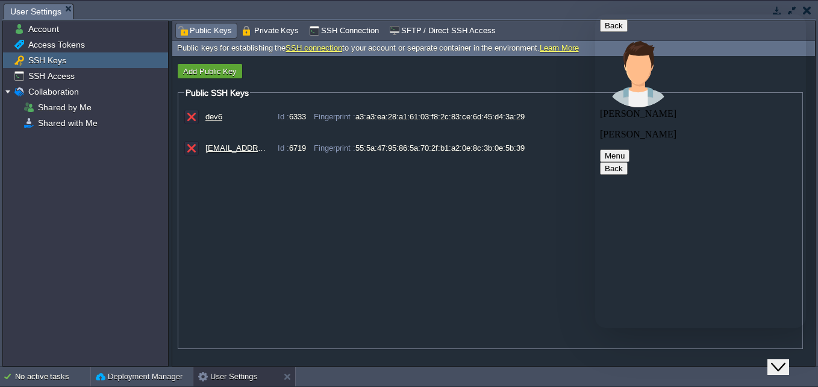
click at [216, 118] on div "dev6" at bounding box center [235, 116] width 60 height 9
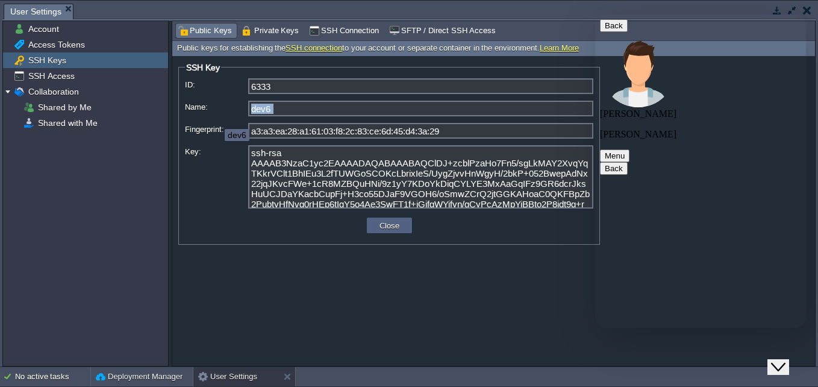
click at [216, 118] on div "dev6" at bounding box center [389, 111] width 408 height 20
click at [784, 360] on icon "Close Chat This icon closes the chat window." at bounding box center [778, 367] width 14 height 14
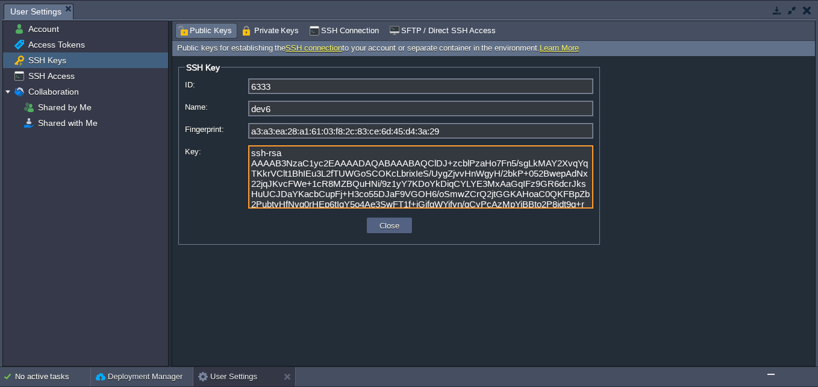
click at [312, 178] on textarea "ssh-rsa AAAAB3NzaC1yc2EAAAADAQABAAABAQClDJ+zcblPzaHo7Fn5/sgLkMAY2XvqYqTKkrVClt1…" at bounding box center [420, 176] width 345 height 63
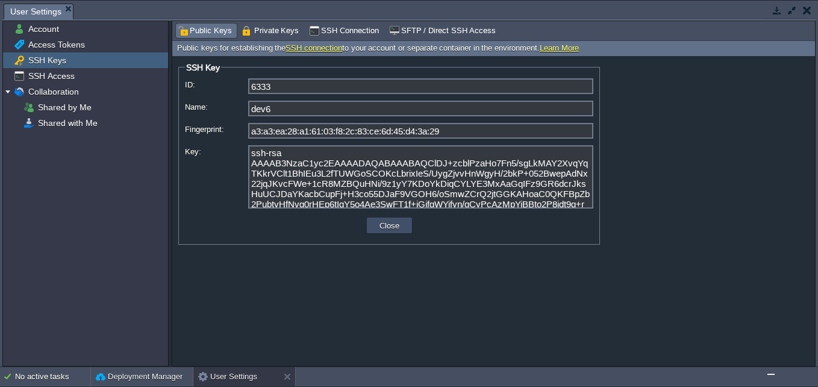
click at [394, 228] on button "Close" at bounding box center [389, 225] width 27 height 11
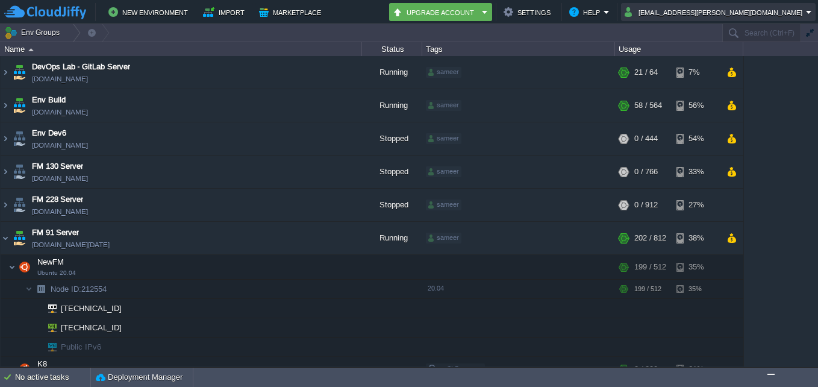
click at [794, 16] on button "[EMAIL_ADDRESS][PERSON_NAME][DOMAIN_NAME]" at bounding box center [715, 12] width 181 height 14
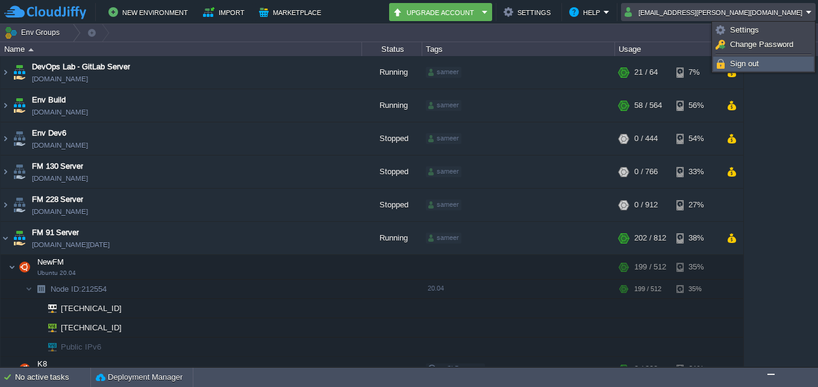
click at [793, 60] on link "Sign out" at bounding box center [763, 63] width 99 height 13
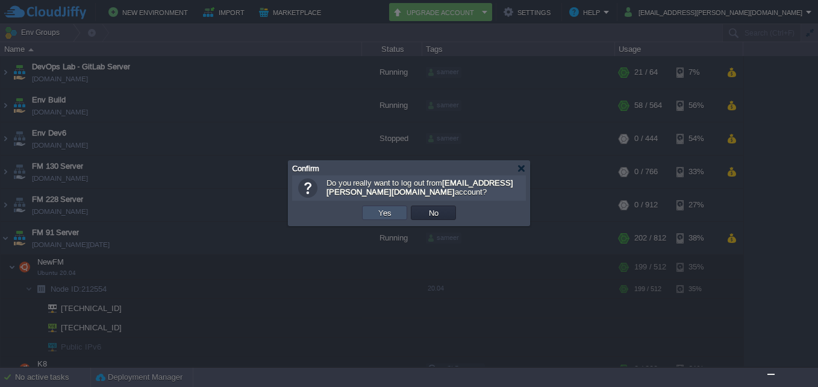
click at [384, 213] on button "Yes" at bounding box center [385, 212] width 20 height 11
